Goal: Task Accomplishment & Management: Manage account settings

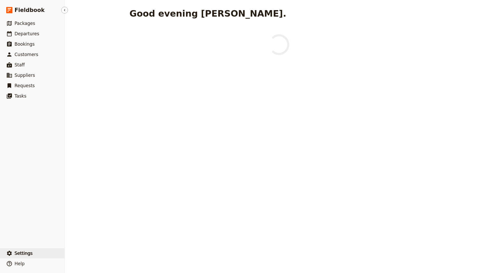
drag, startPoint x: 23, startPoint y: 255, endPoint x: 30, endPoint y: 256, distance: 7.0
click at [24, 255] on span "Settings" at bounding box center [24, 253] width 18 height 5
click at [78, 256] on span "Sign out" at bounding box center [77, 253] width 15 height 5
